Goal: Information Seeking & Learning: Learn about a topic

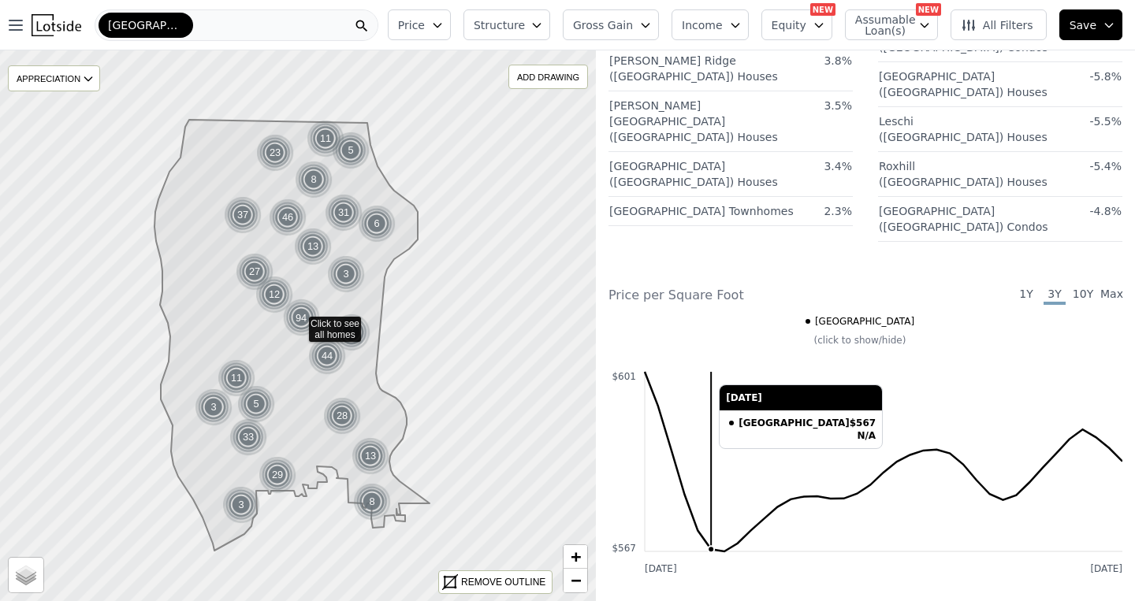
scroll to position [2007, 0]
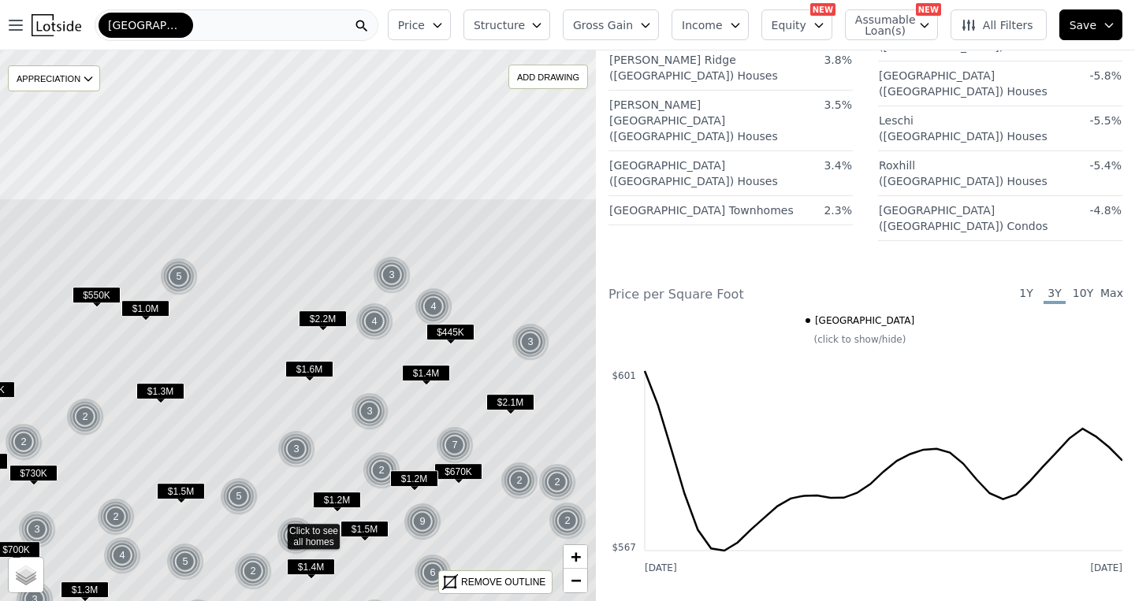
click at [336, 415] on icon at bounding box center [276, 530] width 718 height 664
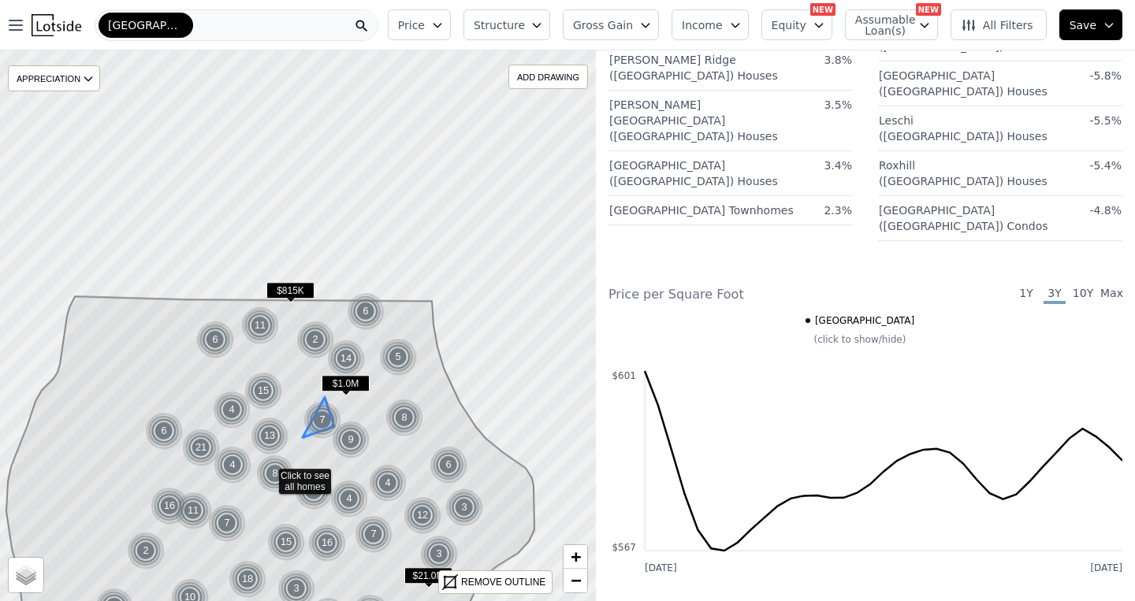
click at [314, 434] on img at bounding box center [322, 420] width 39 height 38
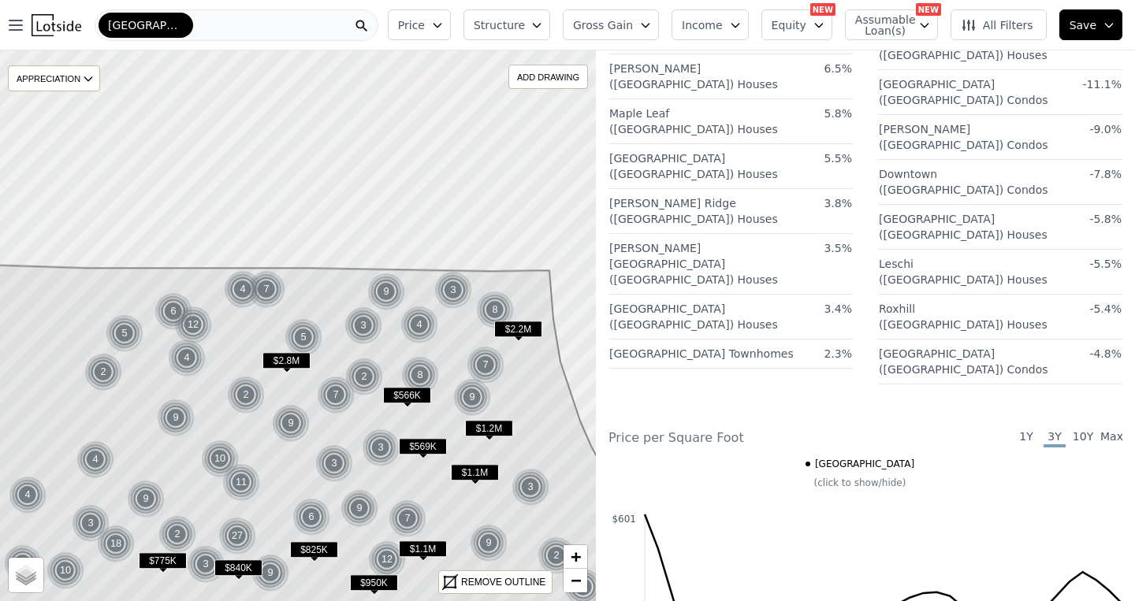
scroll to position [1594, 0]
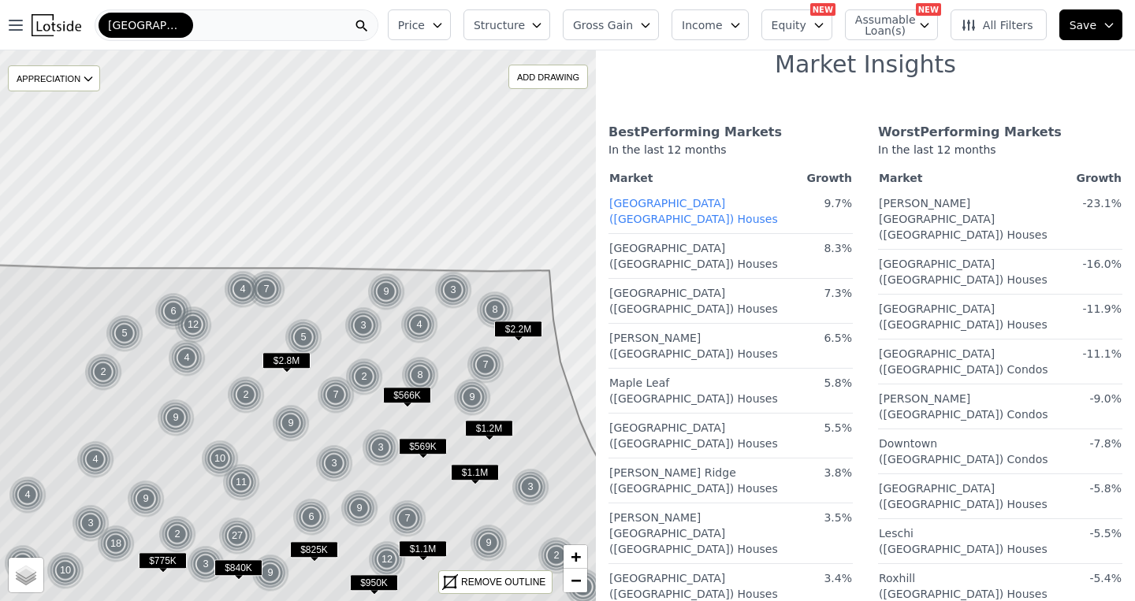
click at [699, 206] on link "Green Lake (Seattle) Houses" at bounding box center [693, 209] width 169 height 36
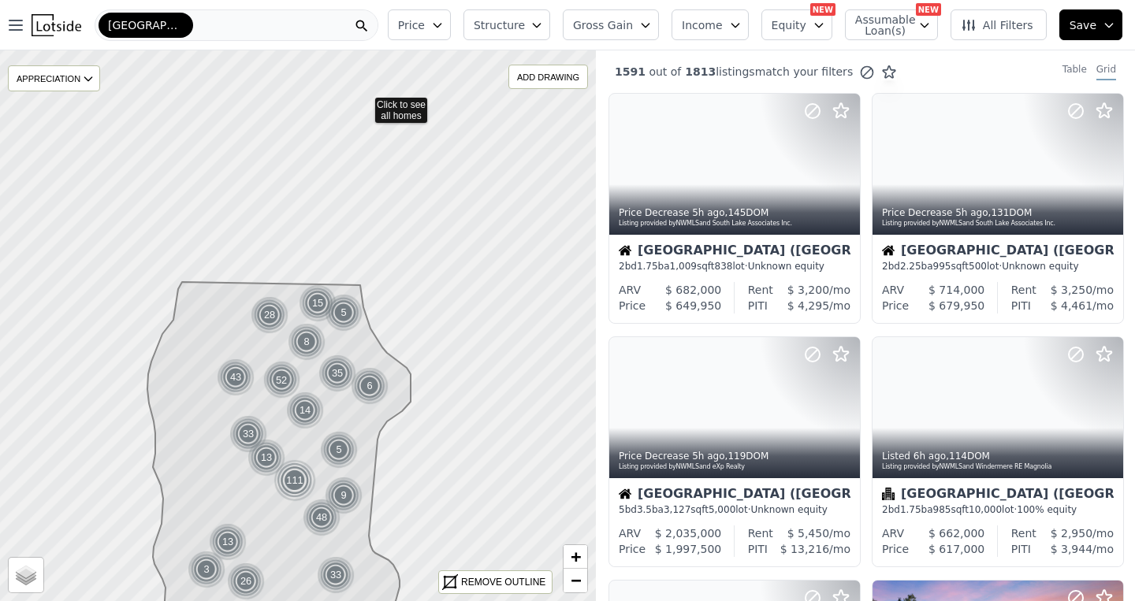
scroll to position [1594, 0]
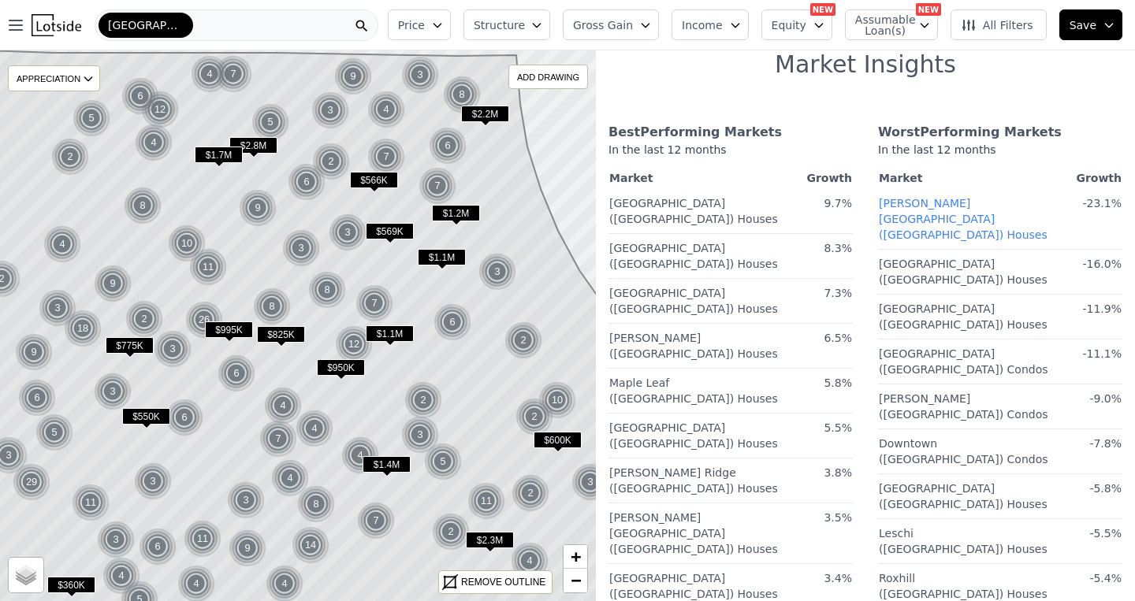
click at [922, 206] on link "Seward Park (Seattle) Houses" at bounding box center [963, 217] width 169 height 52
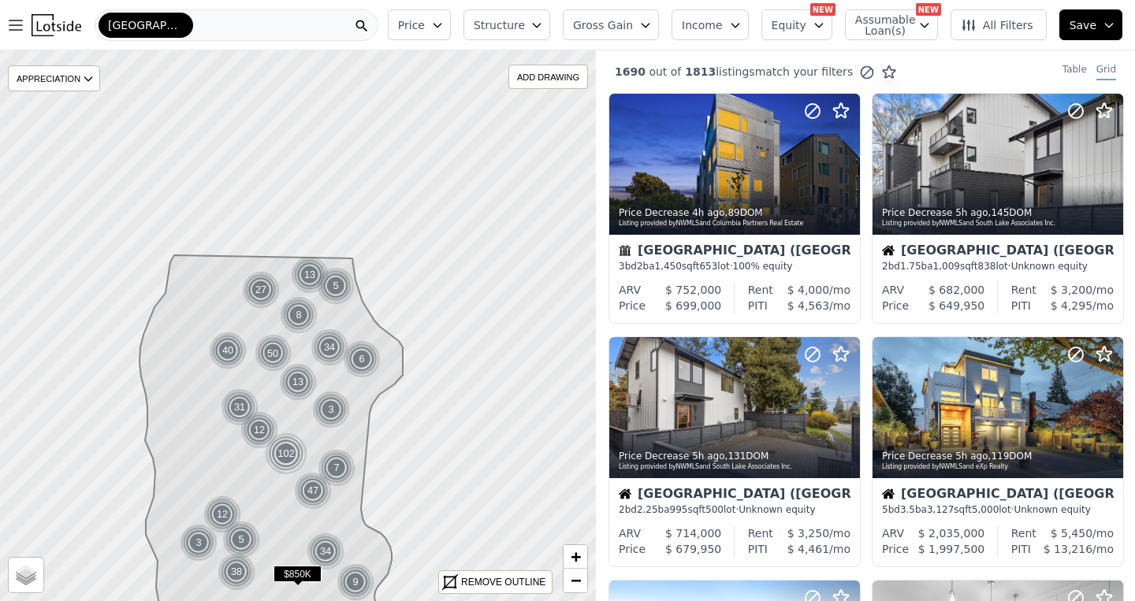
scroll to position [1594, 0]
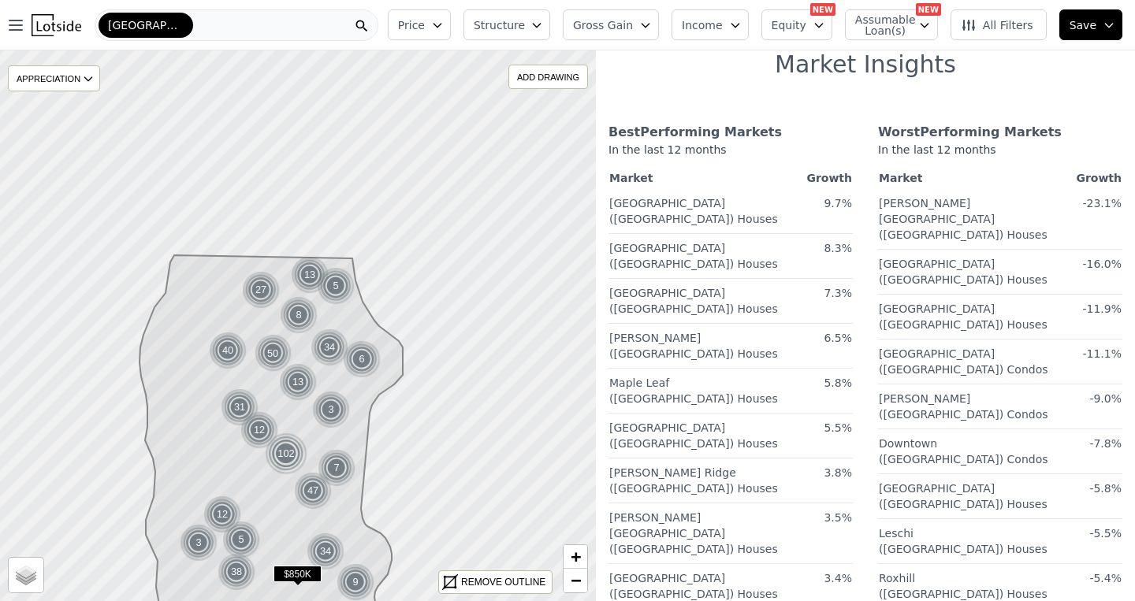
click at [205, 28] on div "[GEOGRAPHIC_DATA]" at bounding box center [237, 25] width 284 height 32
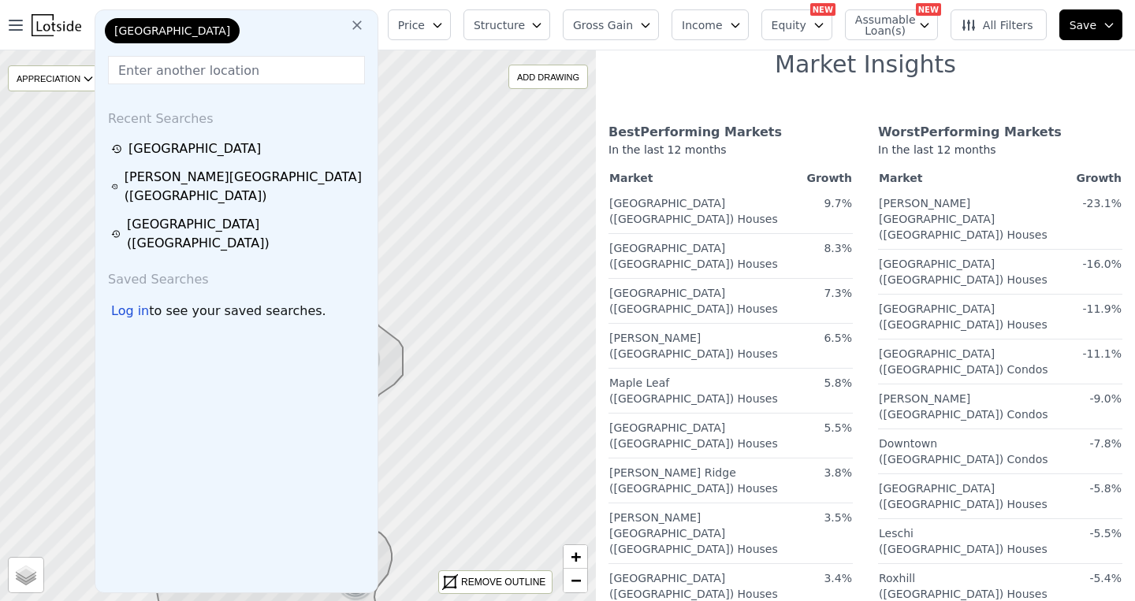
type input "[STREET_ADDRESS]"
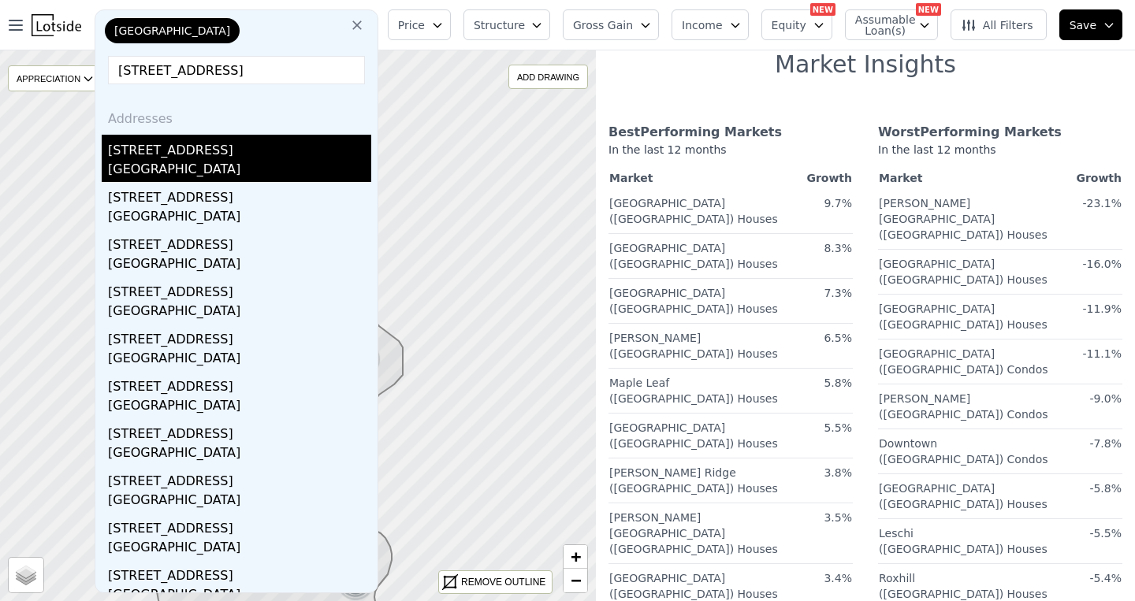
click at [161, 162] on div "[GEOGRAPHIC_DATA]" at bounding box center [239, 171] width 263 height 22
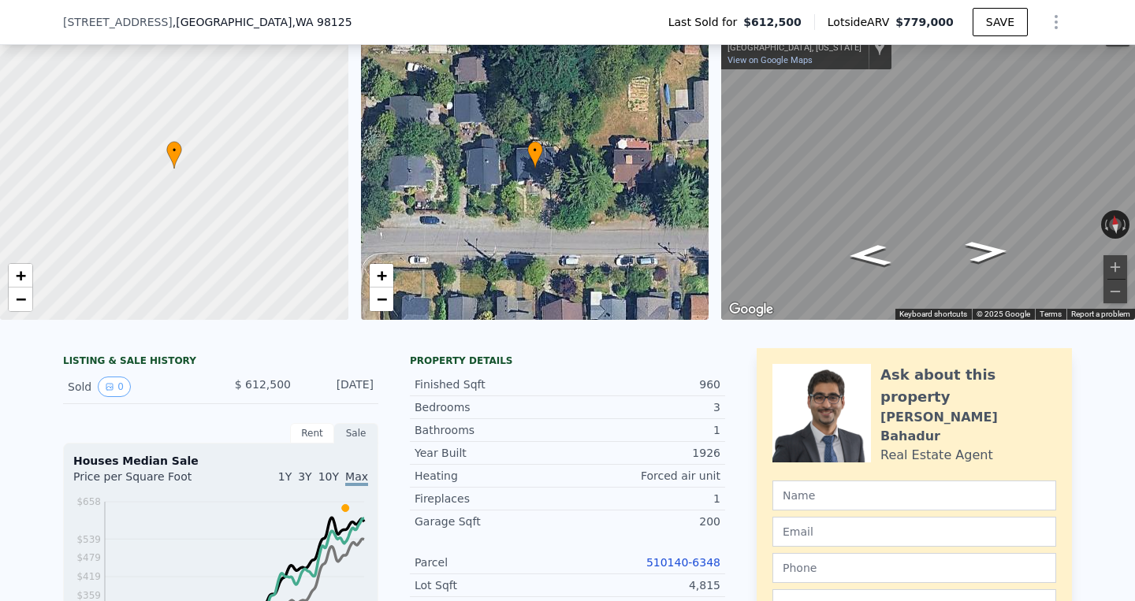
scroll to position [72, 0]
click at [311, 219] on div at bounding box center [174, 168] width 418 height 363
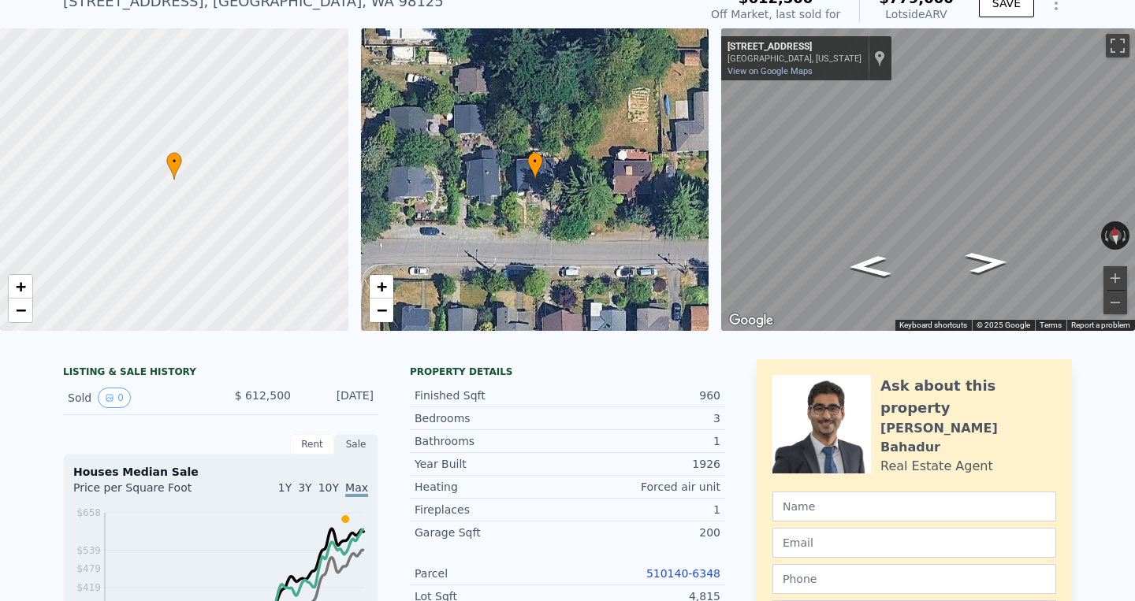
scroll to position [66, 0]
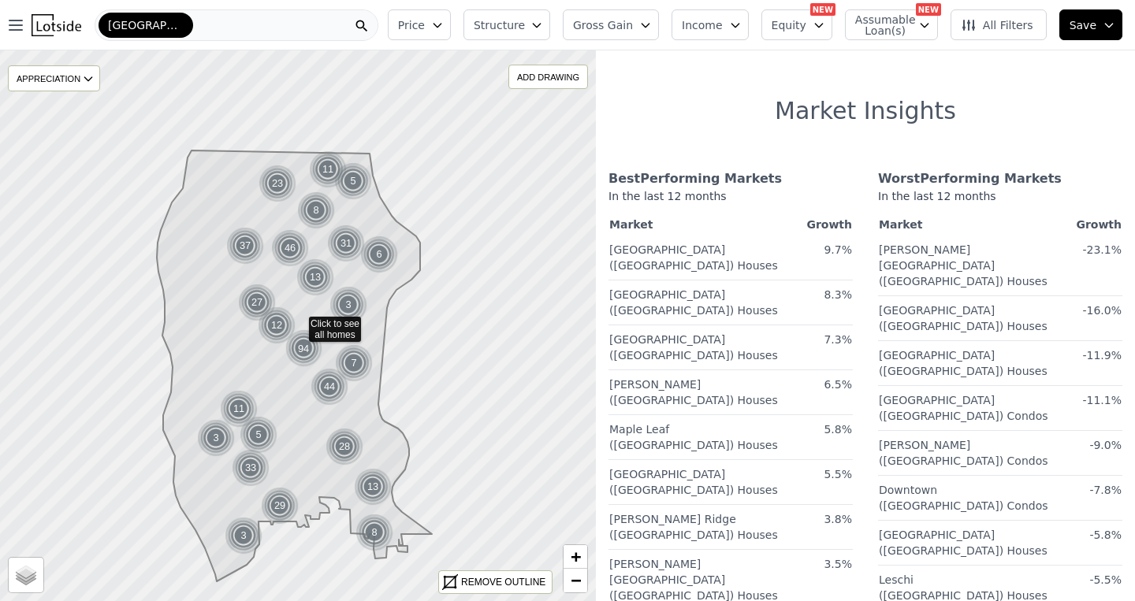
scroll to position [1547, 0]
click at [658, 418] on link "Maple Leaf (Seattle) Houses" at bounding box center [693, 436] width 169 height 36
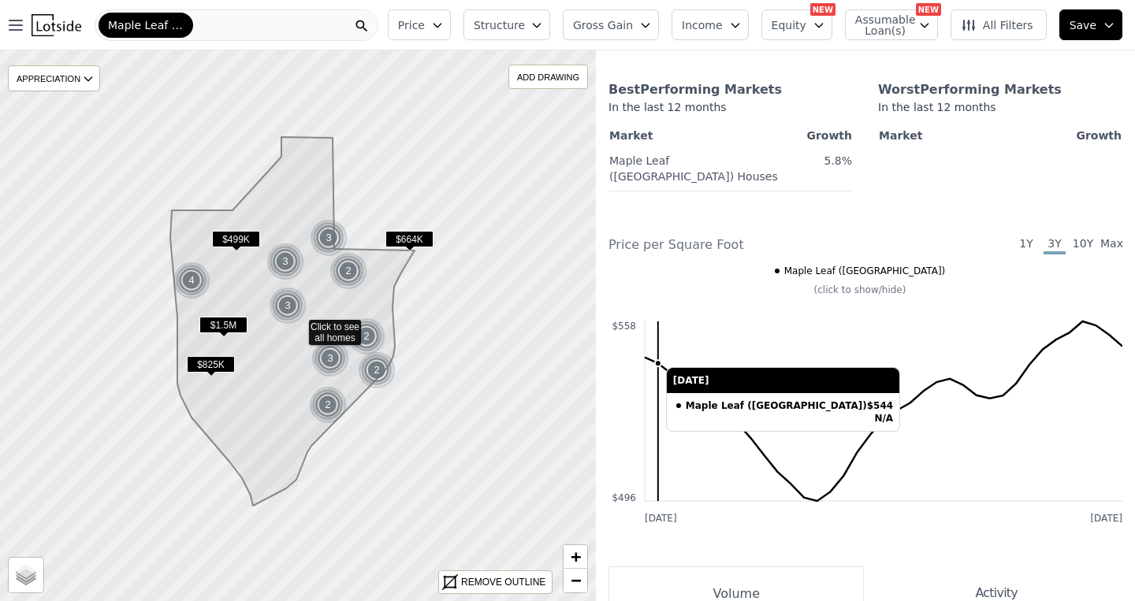
scroll to position [1643, 0]
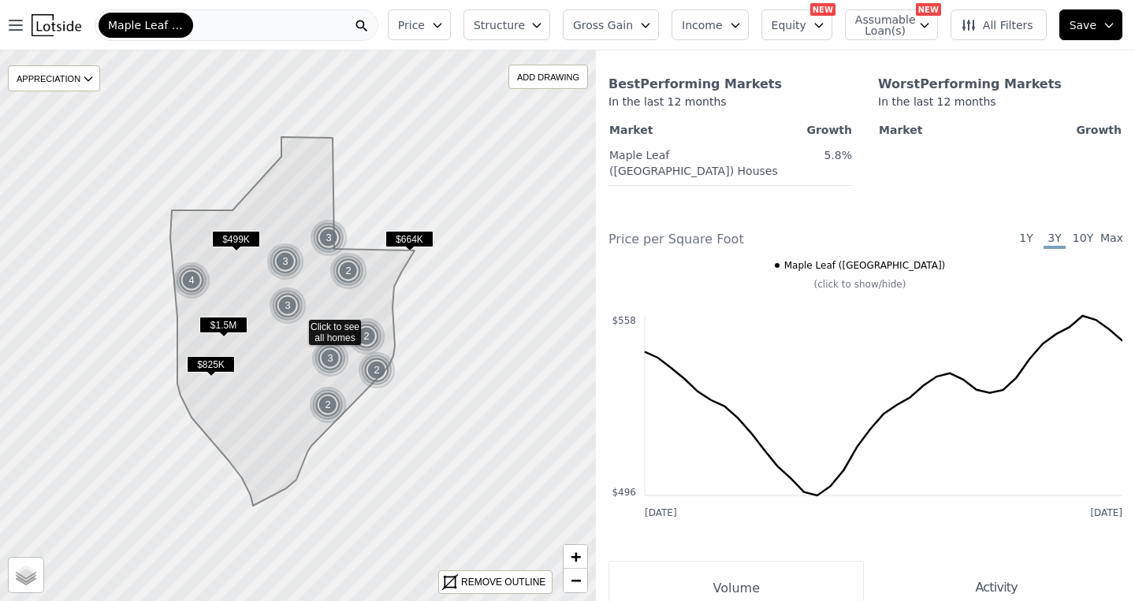
click at [1026, 230] on span "1Y" at bounding box center [1026, 239] width 22 height 19
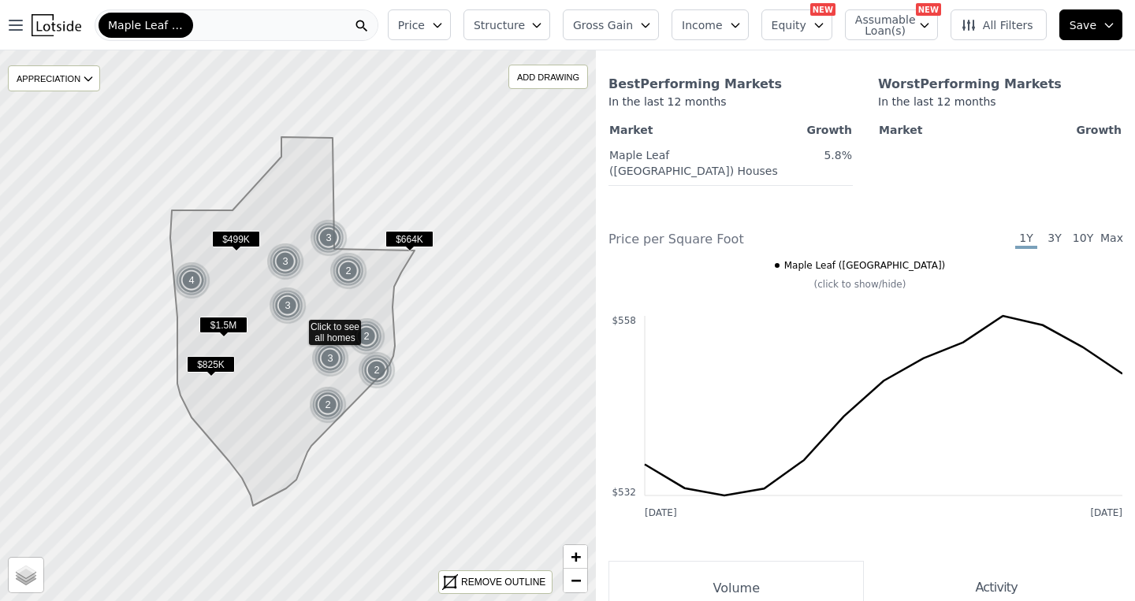
click at [1056, 230] on span "3Y" at bounding box center [1055, 239] width 22 height 19
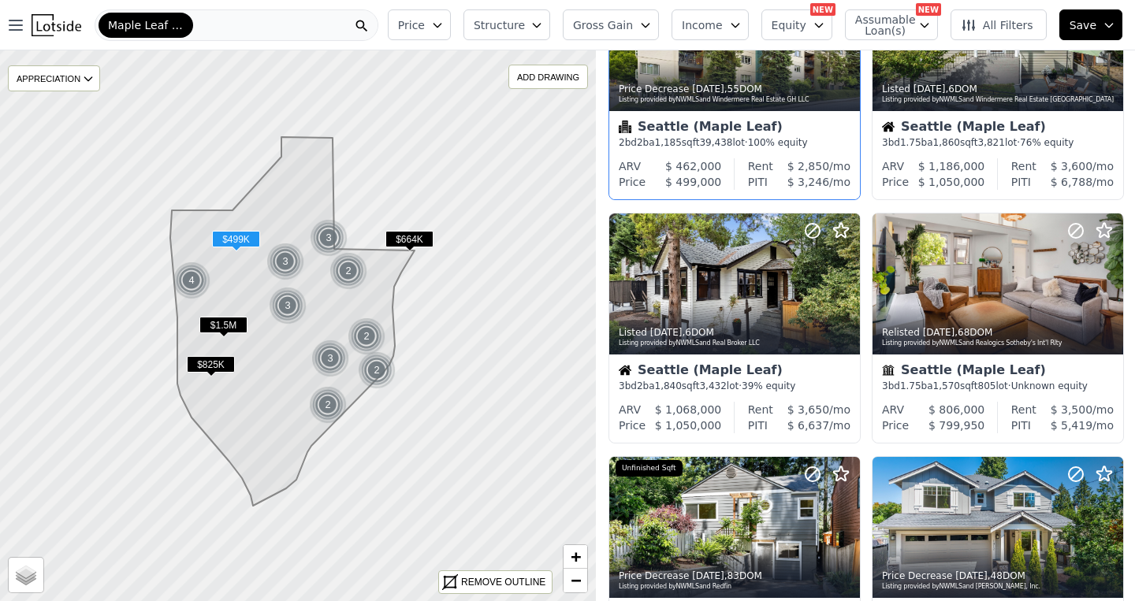
scroll to position [423, 0]
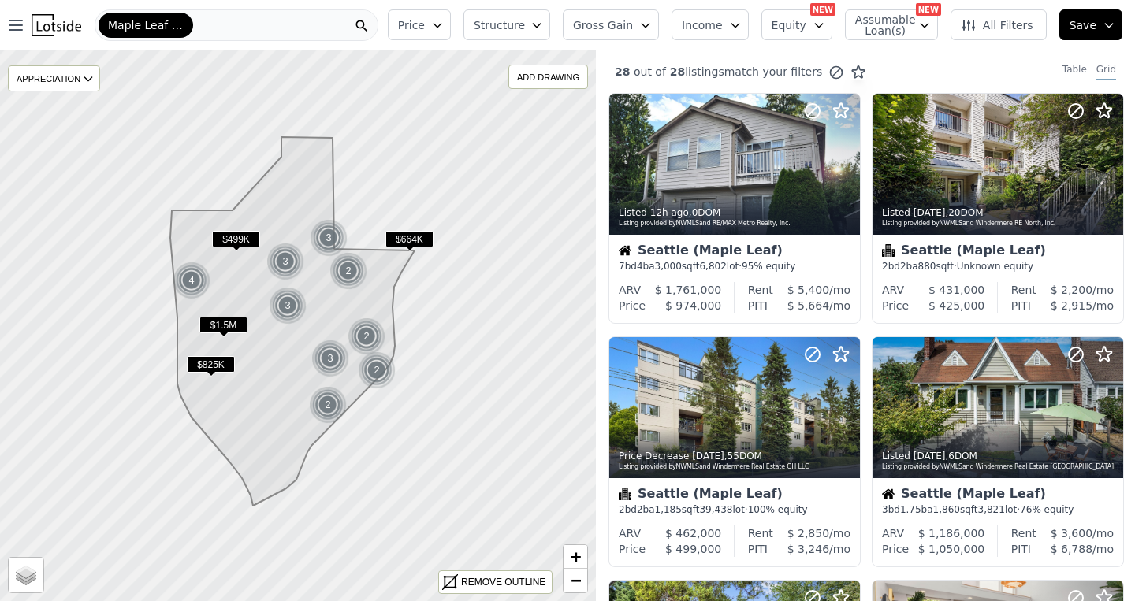
click at [198, 20] on div "Maple Leaf ([GEOGRAPHIC_DATA])" at bounding box center [237, 25] width 284 height 32
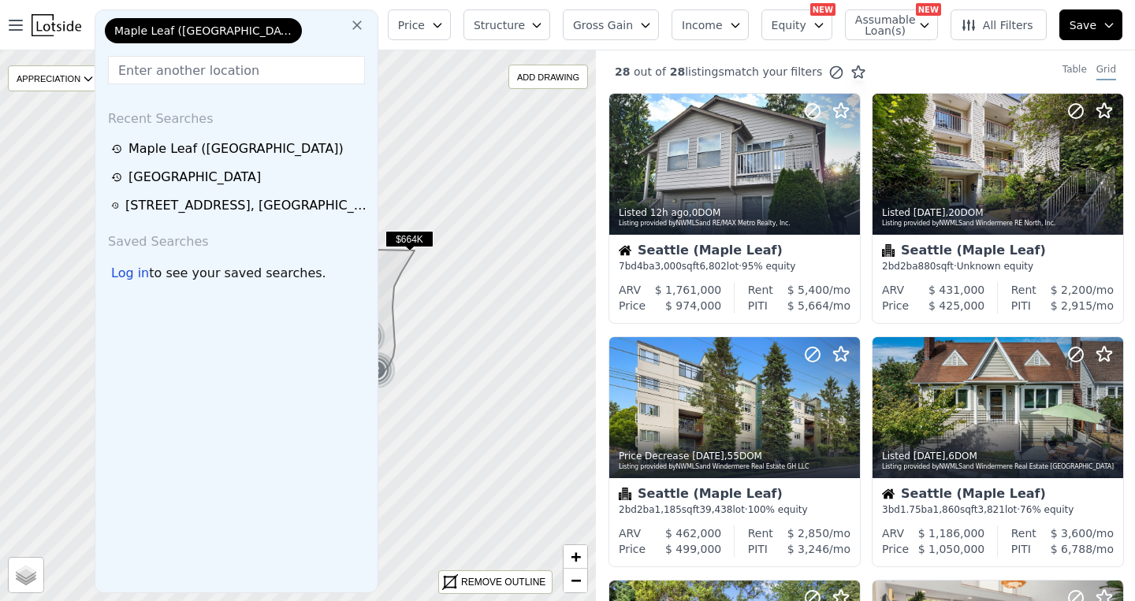
type input "1212 NE 100th St, Seattle"
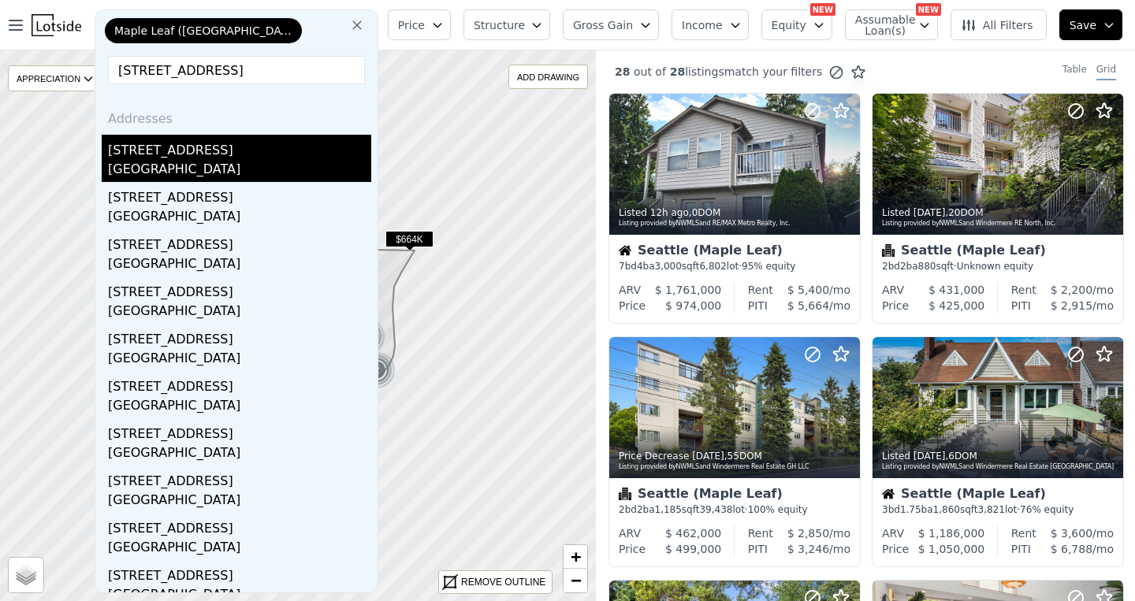
click at [150, 156] on div "1212 NE 100th St" at bounding box center [239, 147] width 263 height 25
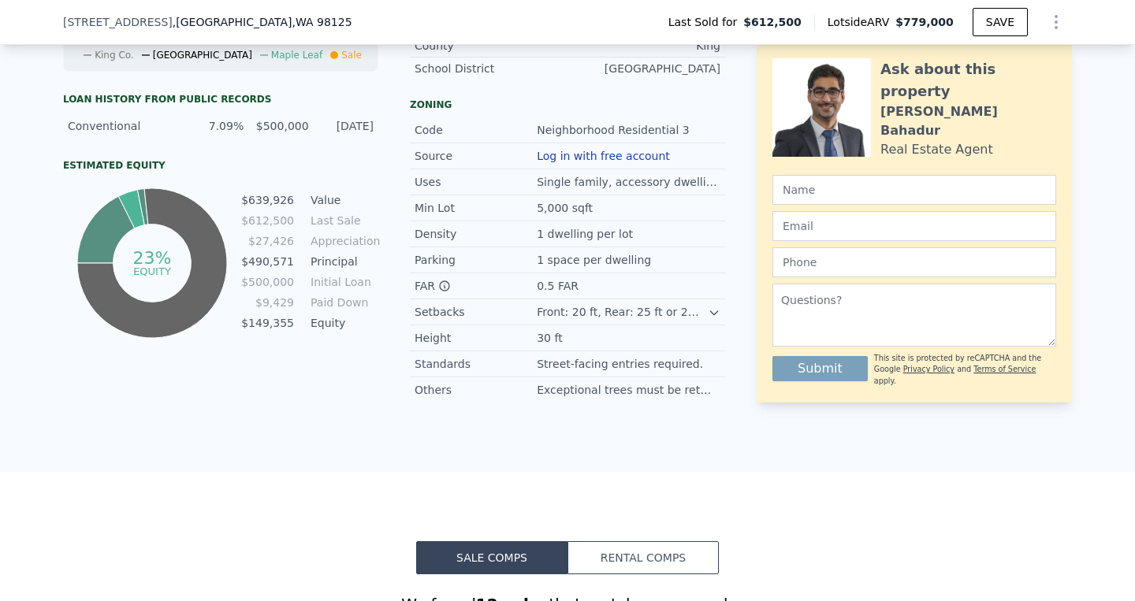
scroll to position [440, 0]
